Goal: Task Accomplishment & Management: Manage account settings

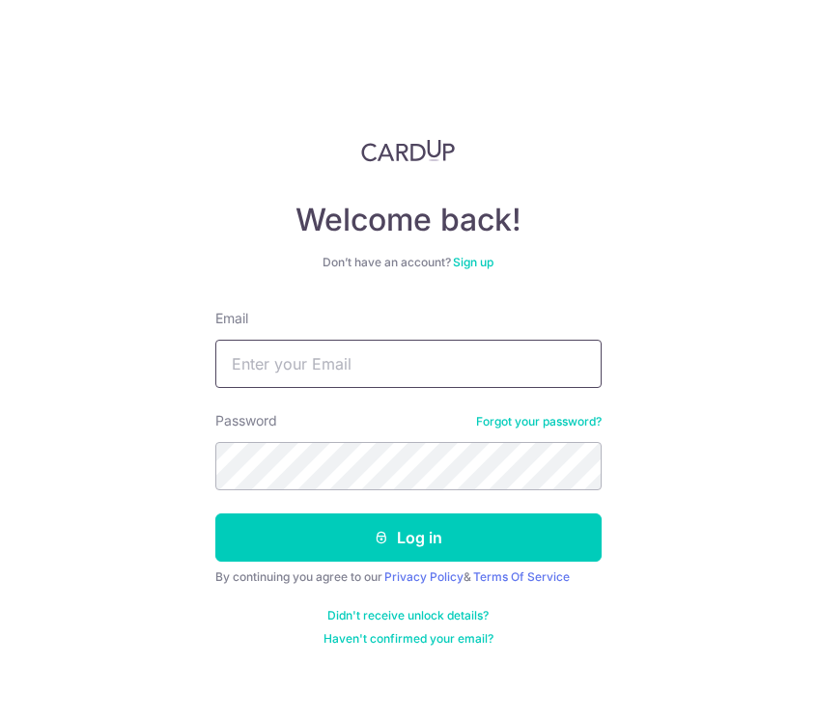
type input "[EMAIL_ADDRESS][DOMAIN_NAME]"
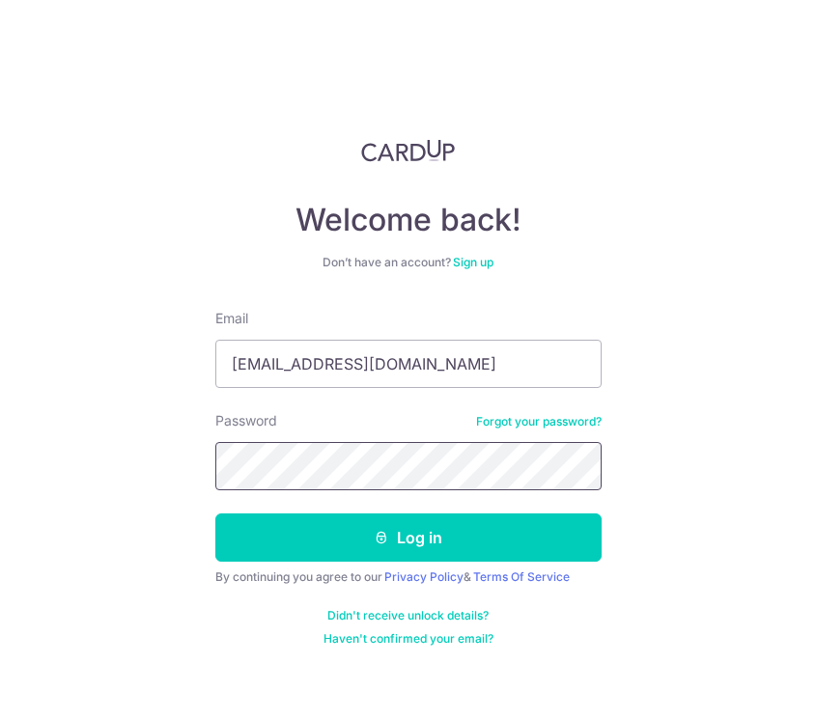
click at [407, 538] on button "Log in" at bounding box center [408, 538] width 386 height 48
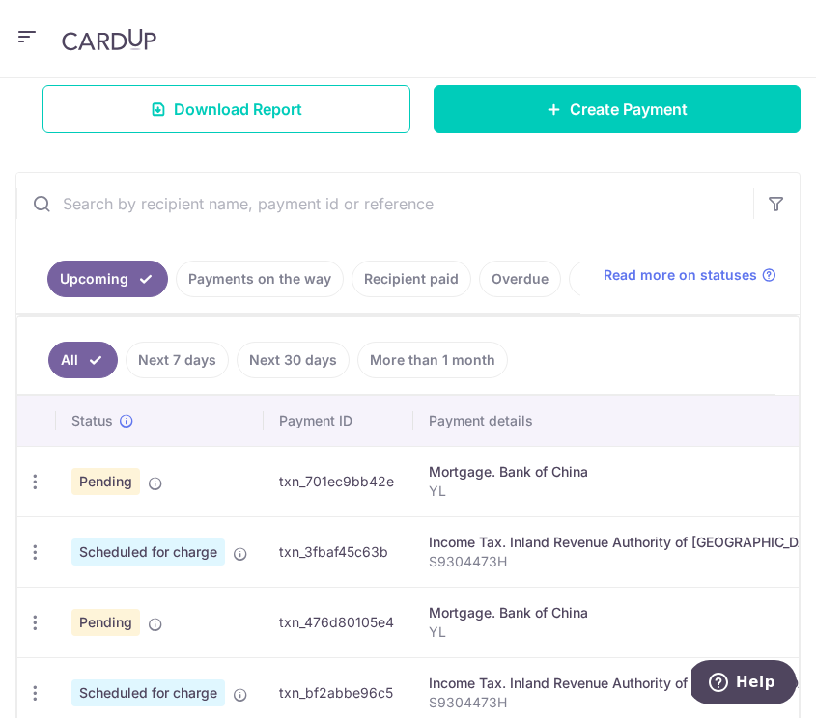
scroll to position [335, 0]
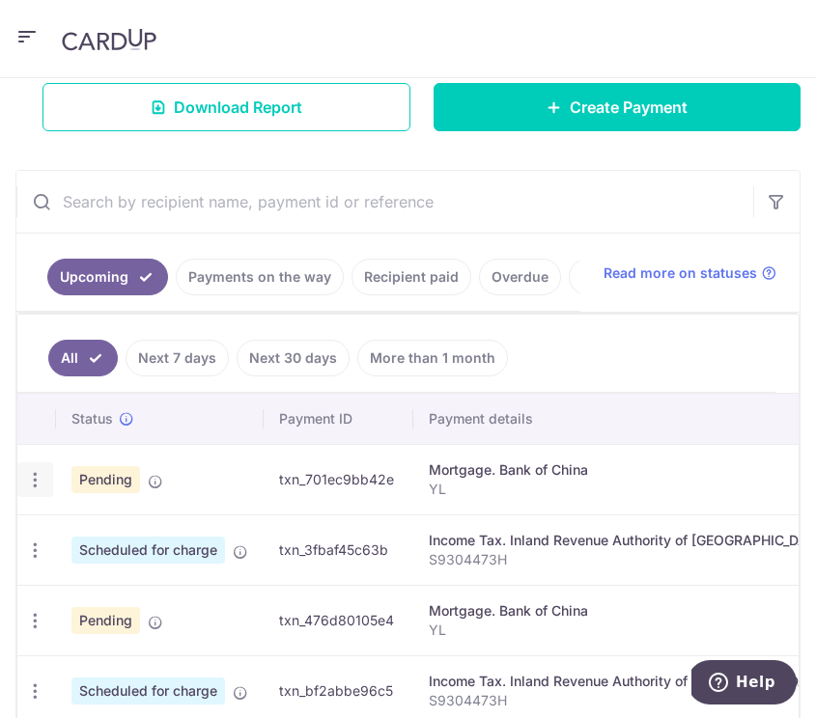
click at [33, 491] on icon "button" at bounding box center [35, 480] width 20 height 20
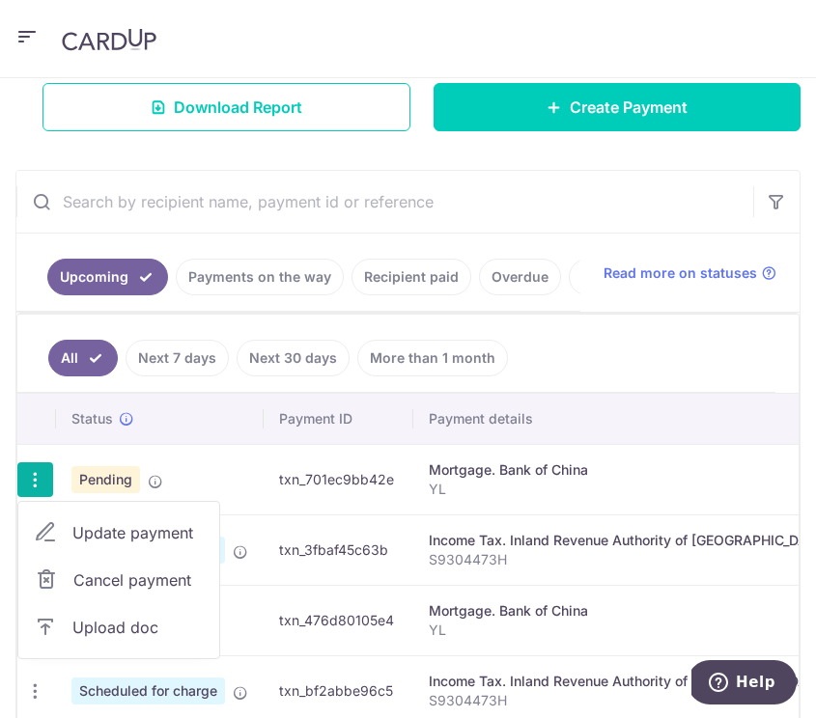
click at [115, 633] on span "Upload doc" at bounding box center [137, 627] width 131 height 23
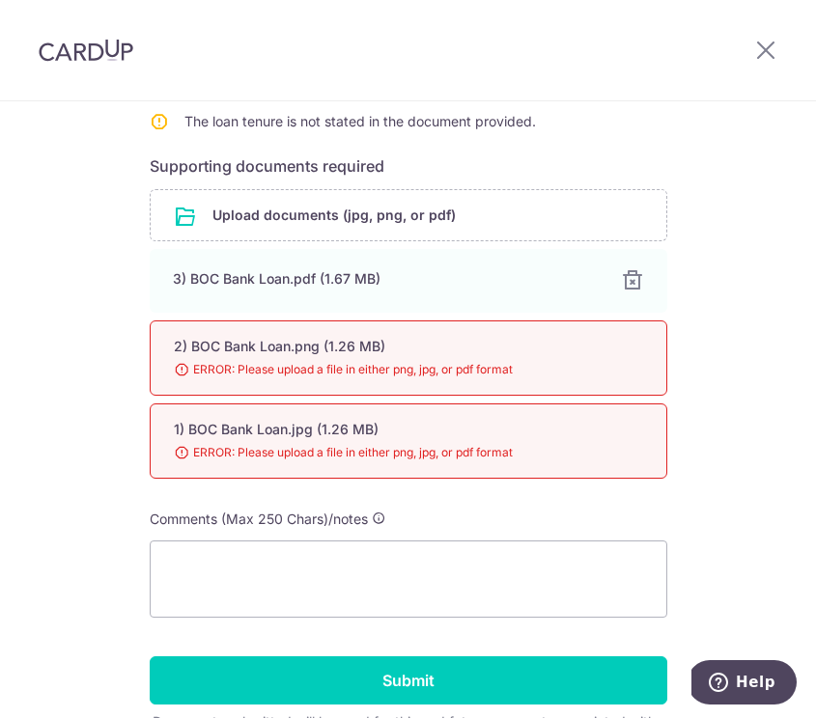
scroll to position [476, 0]
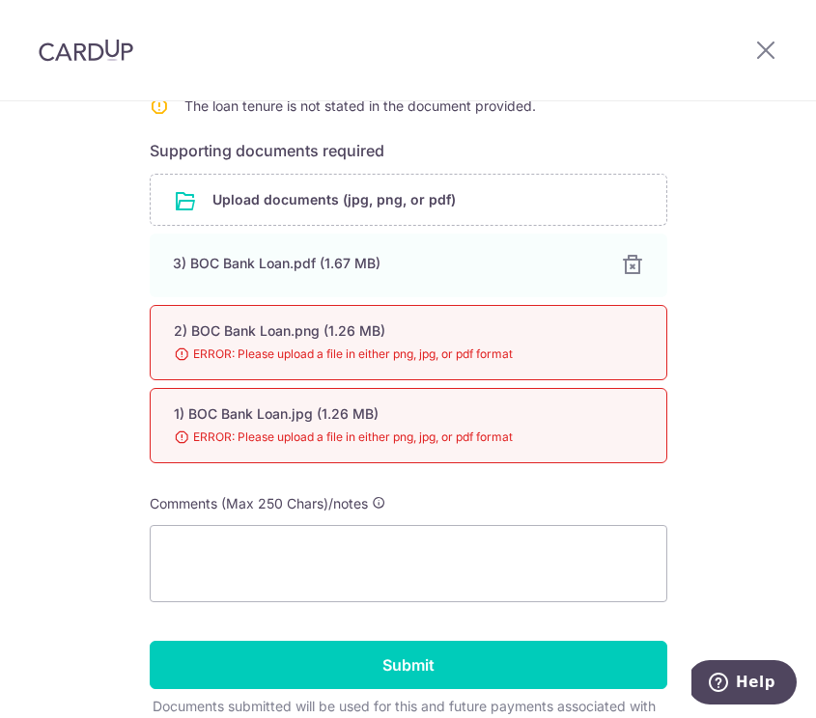
click at [687, 476] on div "Help us verify your payment Recipient details Recipient Bank of China Bank name…" at bounding box center [408, 225] width 816 height 1201
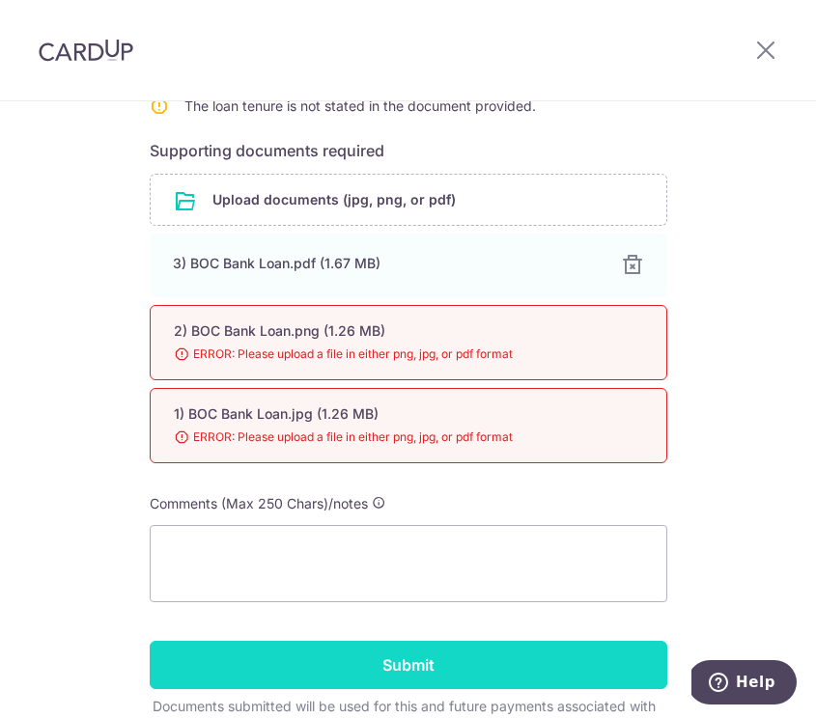
click at [389, 667] on input "Submit" at bounding box center [409, 665] width 518 height 48
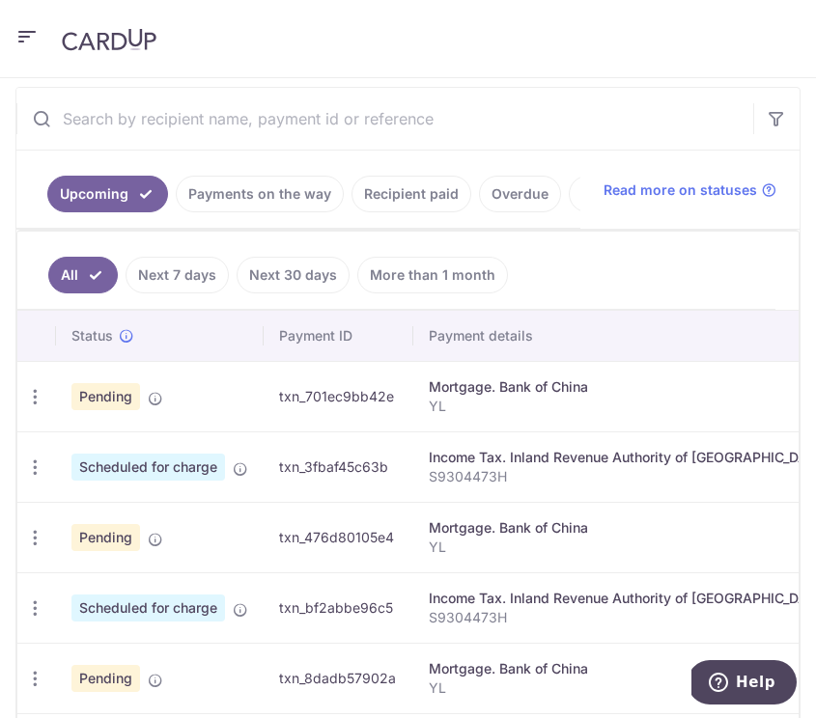
scroll to position [515, 0]
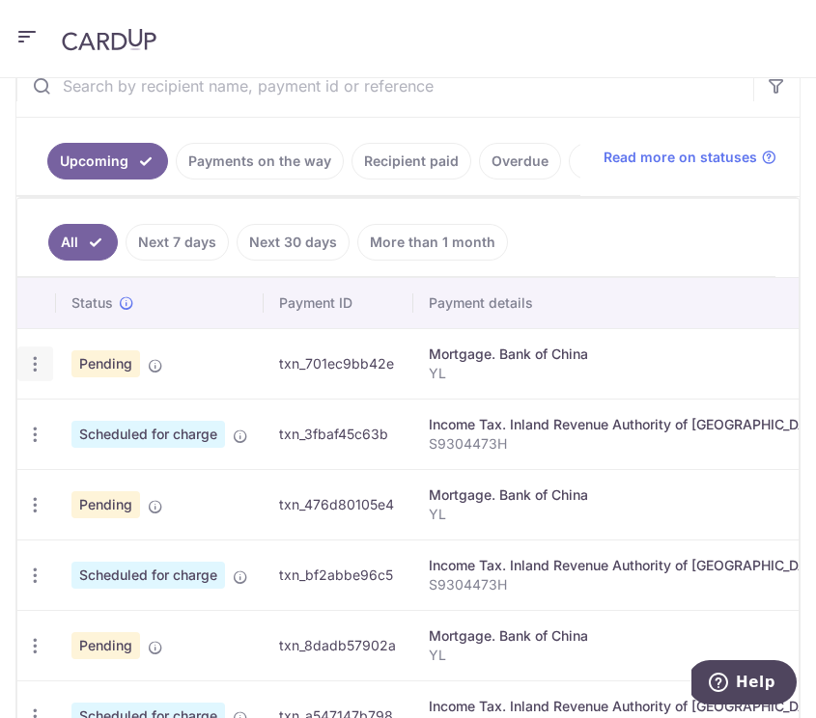
click at [36, 373] on icon "button" at bounding box center [35, 364] width 20 height 20
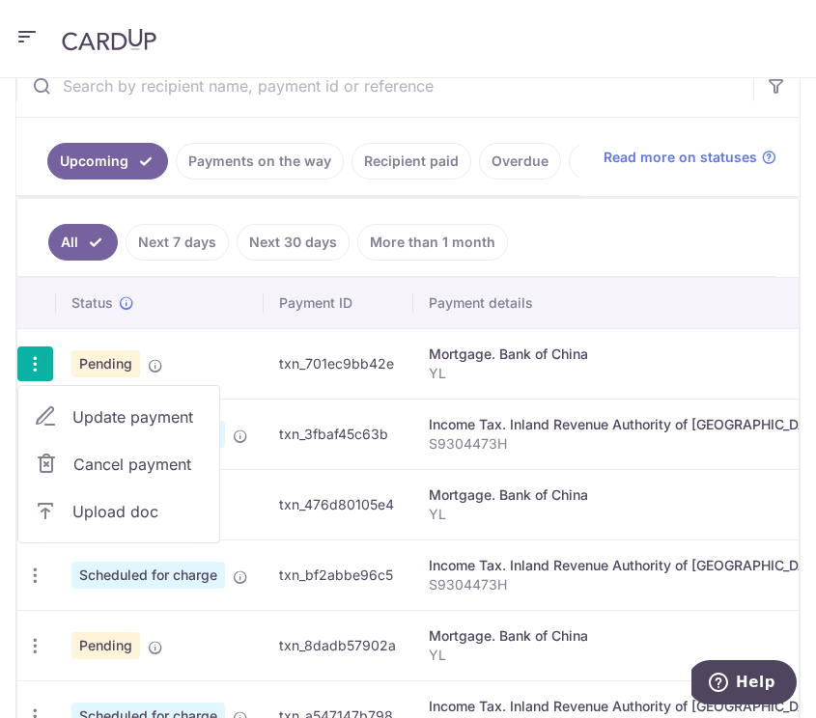
click at [111, 535] on link "Upload doc" at bounding box center [118, 512] width 201 height 46
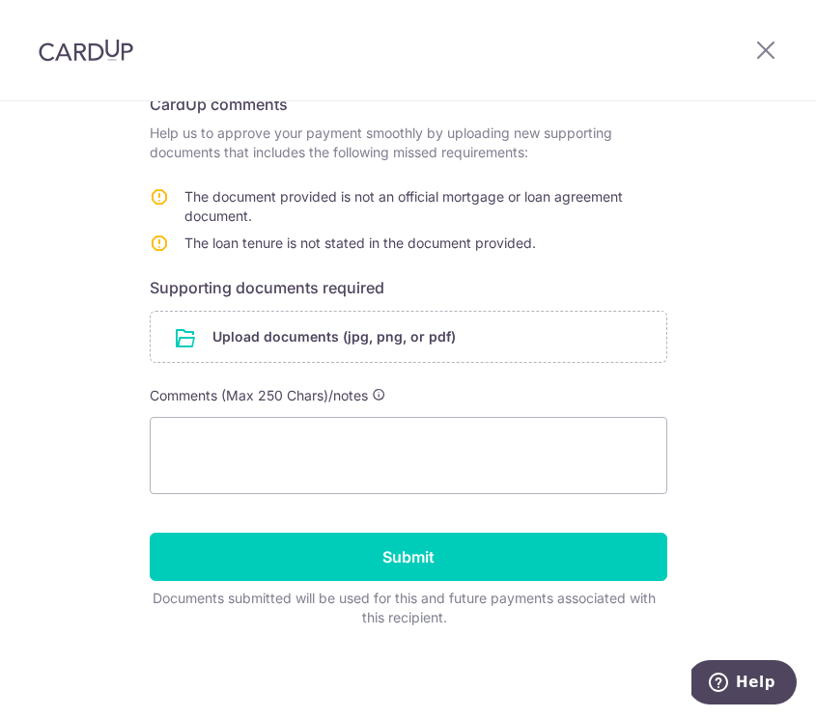
scroll to position [339, 0]
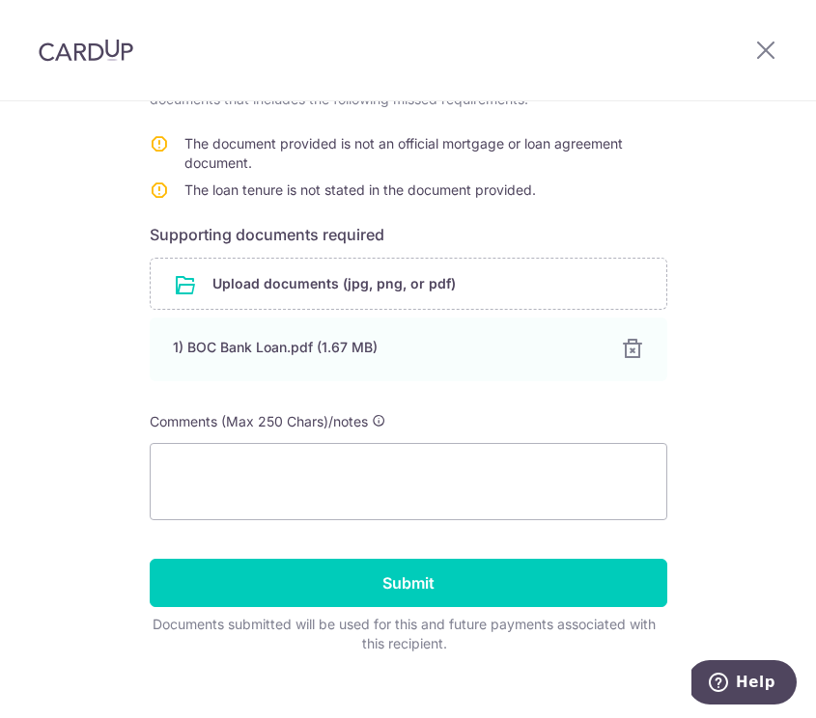
scroll to position [414, 0]
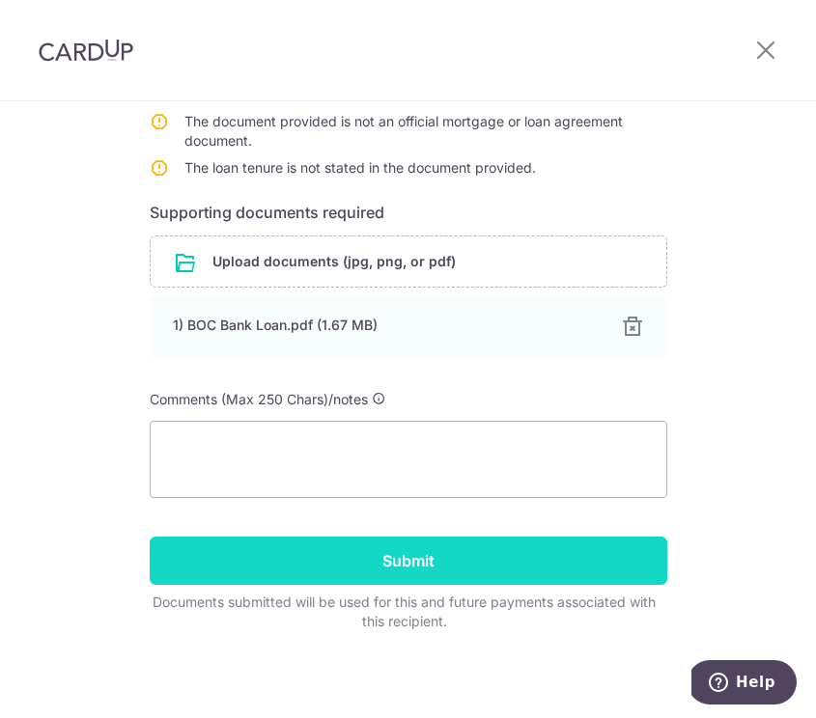
click at [519, 560] on input "Submit" at bounding box center [409, 561] width 518 height 48
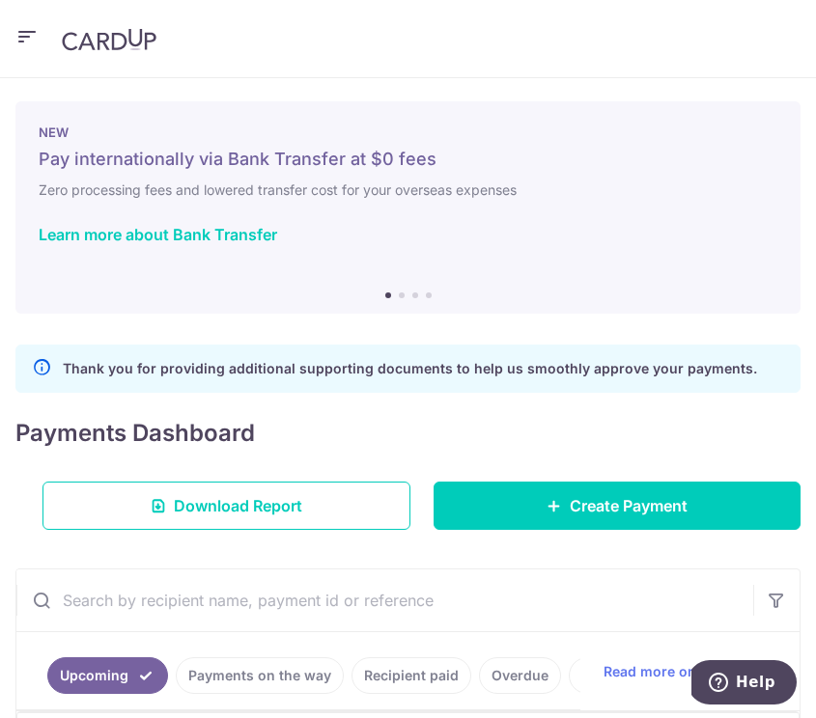
click at [24, 44] on icon "button" at bounding box center [26, 37] width 23 height 24
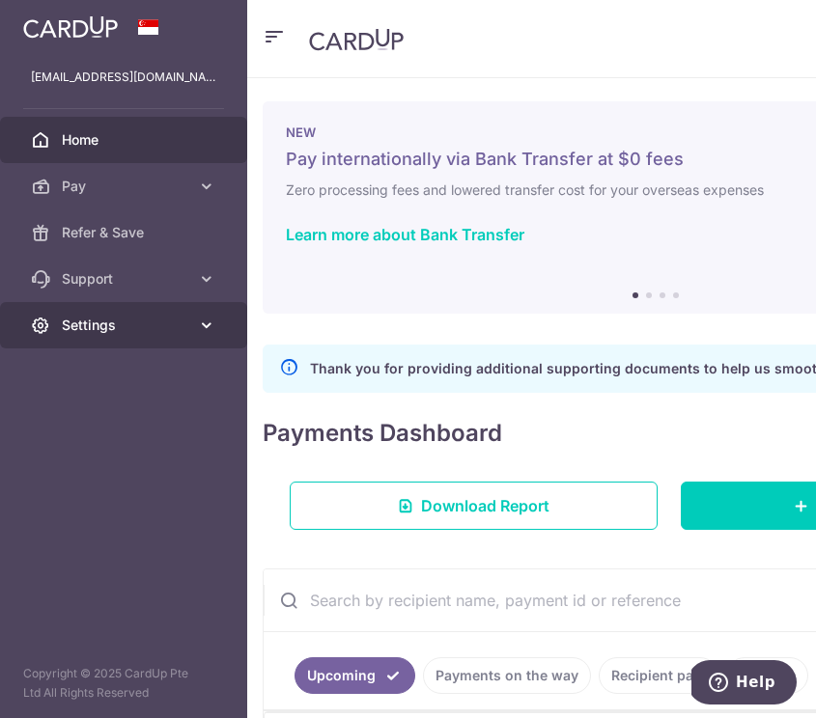
click at [106, 317] on span "Settings" at bounding box center [125, 325] width 127 height 19
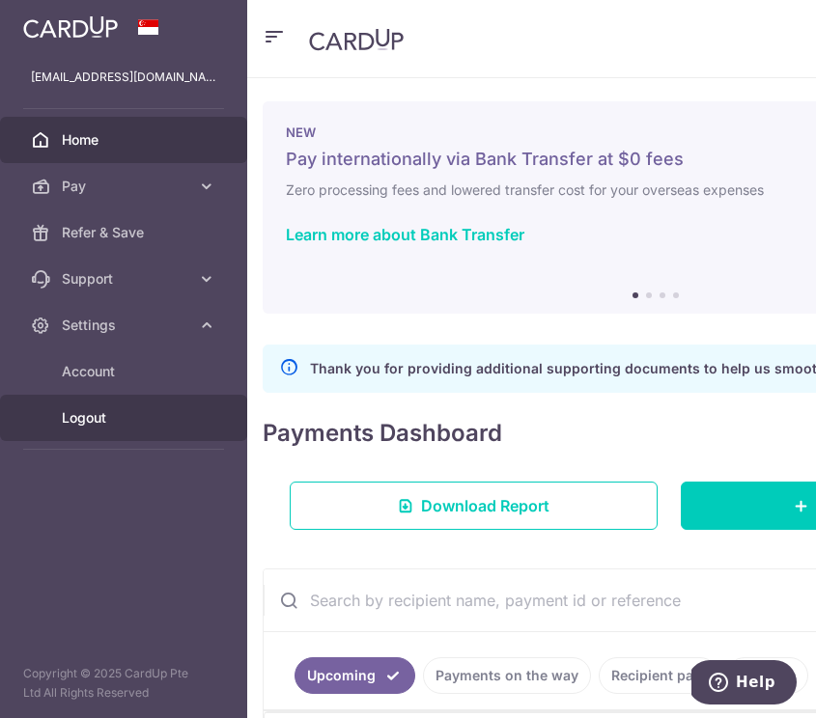
click at [91, 424] on span "Logout" at bounding box center [125, 417] width 127 height 19
